Goal: Task Accomplishment & Management: Manage account settings

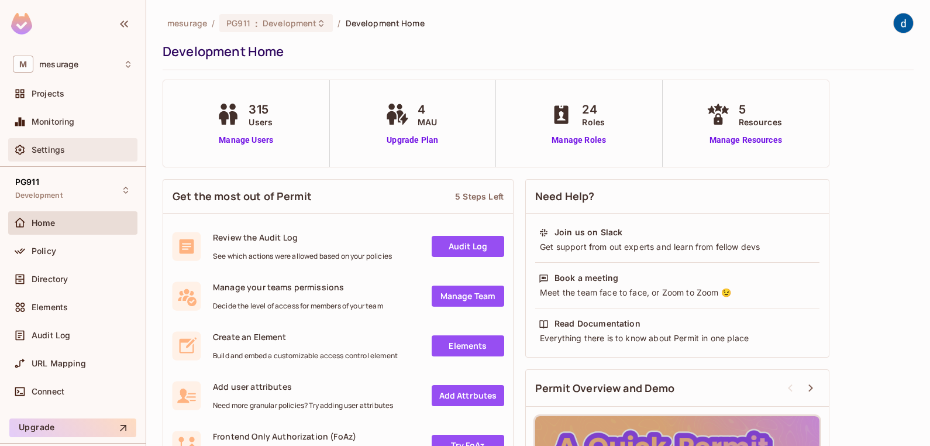
click at [42, 154] on div "Settings" at bounding box center [73, 150] width 120 height 14
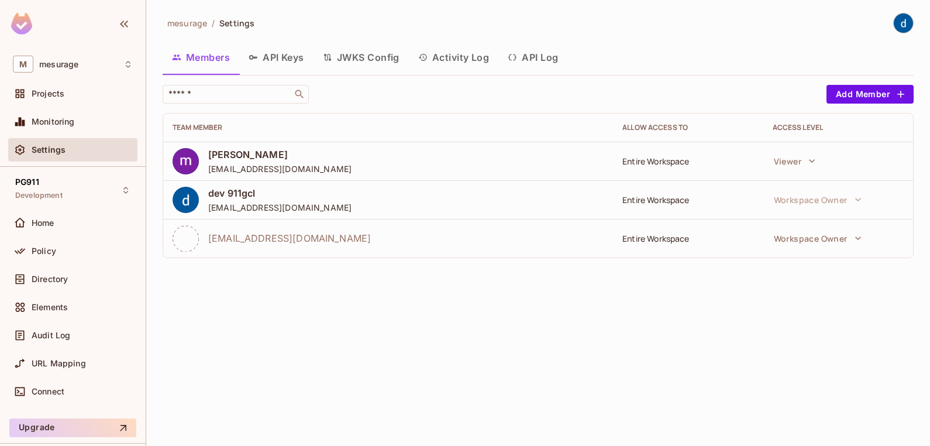
click at [284, 57] on button "API Keys" at bounding box center [276, 57] width 74 height 29
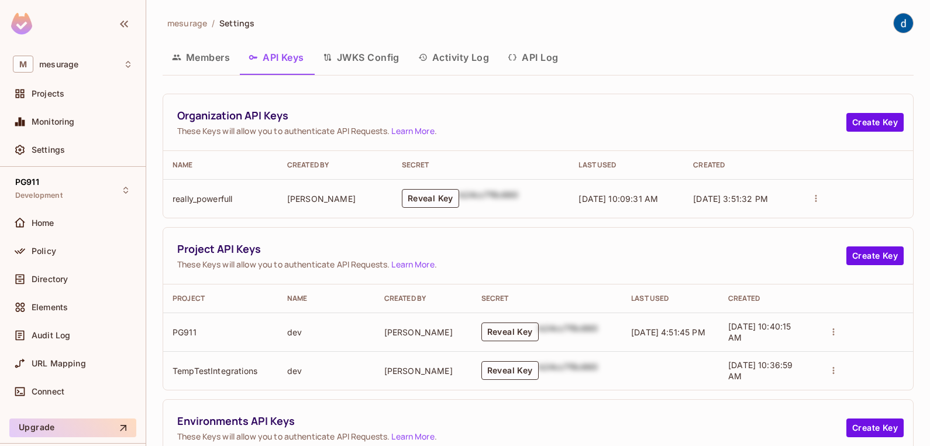
click at [510, 334] on button "Reveal Key" at bounding box center [509, 331] width 57 height 19
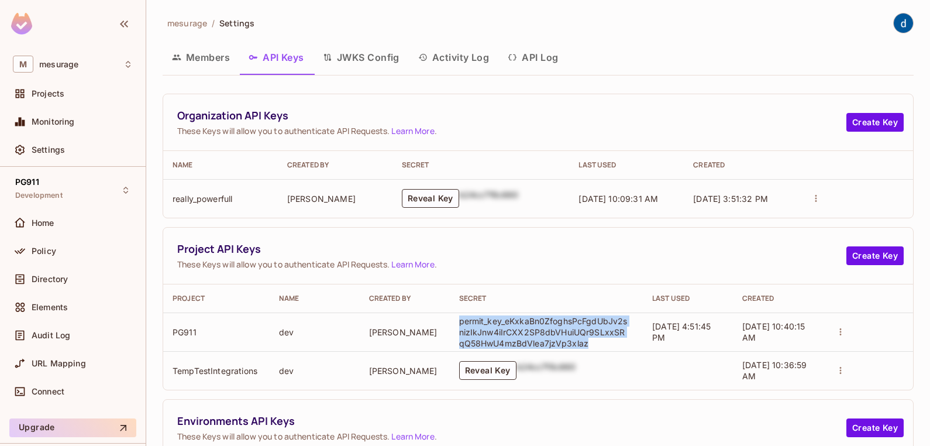
drag, startPoint x: 582, startPoint y: 344, endPoint x: 453, endPoint y: 316, distance: 131.7
click at [453, 316] on td "permit_key_eKxkaBn0ZfoghsPcFgdUbJv2snizIkJnw4iIrCXX2SP8dbVHuiUQr9SLxxSRqQ58HwU4…" at bounding box center [547, 331] width 194 height 39
copy p "permit_key_eKxkaBn0ZfoghsPcFgdUbJv2snizIkJnw4iIrCXX2SP8dbVHuiUQr9SLxxSRqQ58HwU4…"
